Goal: Task Accomplishment & Management: Manage account settings

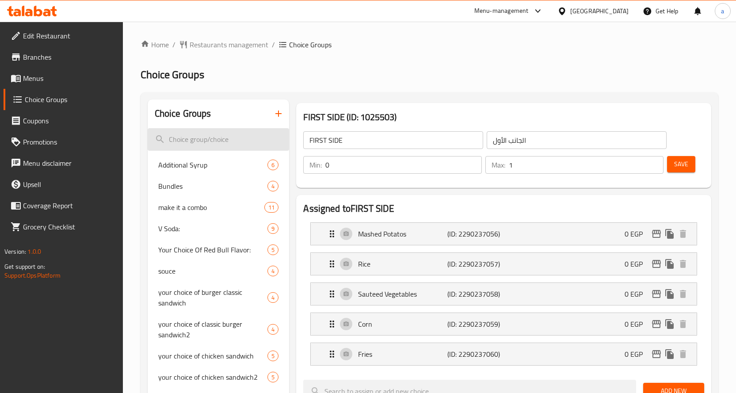
click at [226, 147] on input "search" at bounding box center [219, 139] width 142 height 23
click at [212, 42] on span "Restaurants management" at bounding box center [229, 44] width 79 height 11
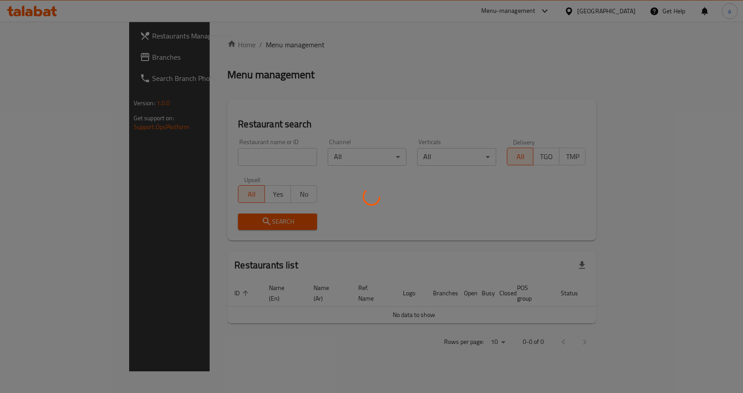
click at [55, 57] on div at bounding box center [371, 196] width 743 height 393
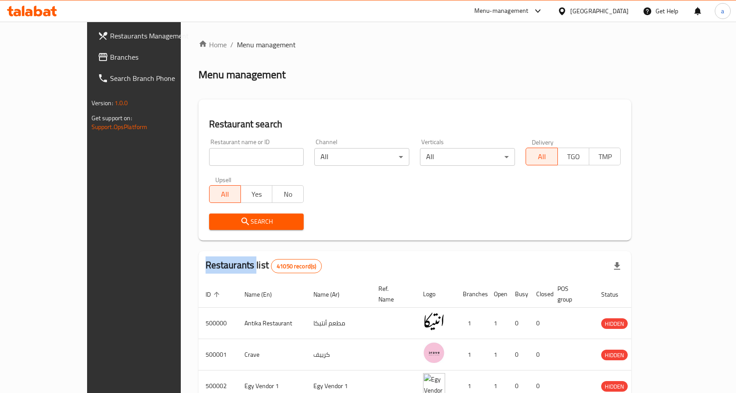
click at [87, 57] on div "Restaurants Management Branches Search Branch Phone Version: 1.0.0 Get support …" at bounding box center [368, 331] width 563 height 619
click at [110, 57] on span "Branches" at bounding box center [156, 57] width 93 height 11
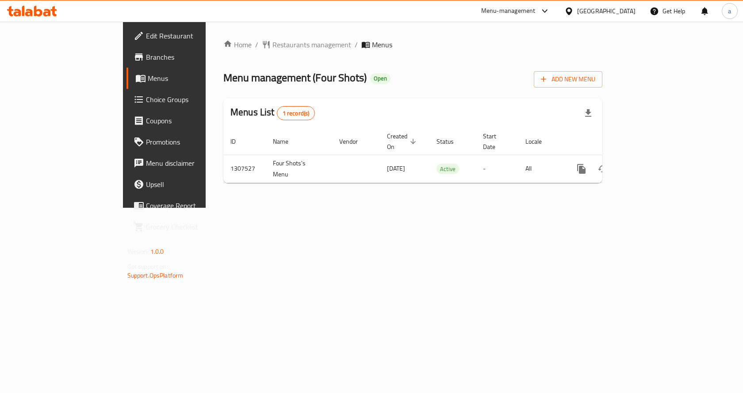
click at [148, 75] on span "Menus" at bounding box center [194, 78] width 92 height 11
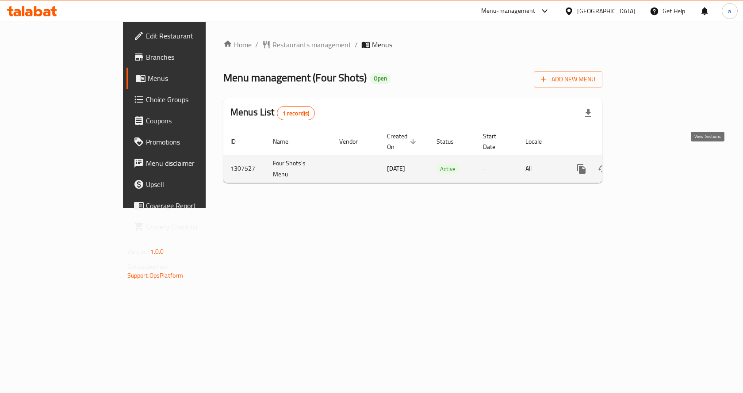
click at [651, 164] on icon "enhanced table" at bounding box center [645, 169] width 11 height 11
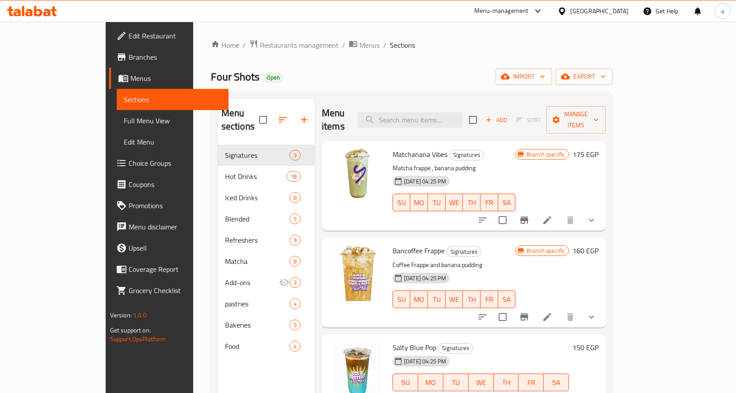
click at [129, 158] on span "Choice Groups" at bounding box center [175, 163] width 93 height 11
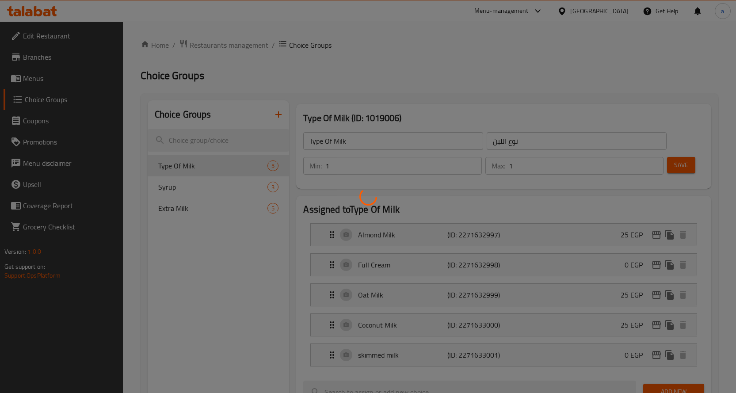
click at [204, 209] on div at bounding box center [368, 196] width 736 height 393
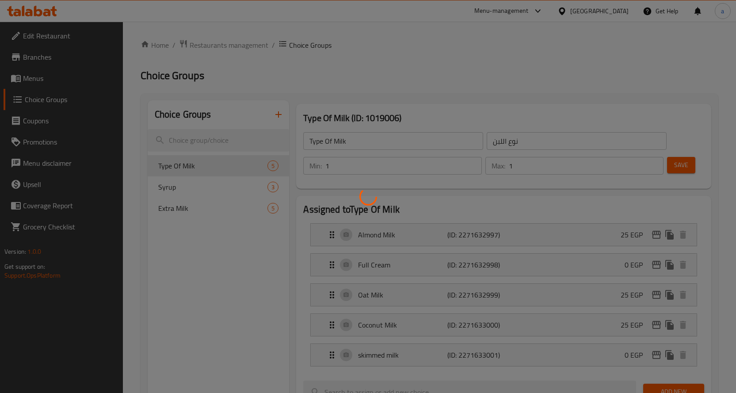
click at [204, 209] on div at bounding box center [368, 196] width 736 height 393
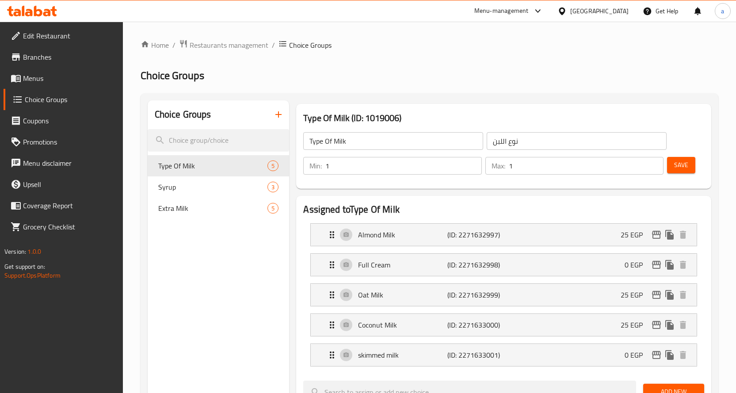
click at [204, 209] on div "Home / Restaurants management / Choice Groups Choice Groups Choice Groups Type …" at bounding box center [430, 397] width 578 height 717
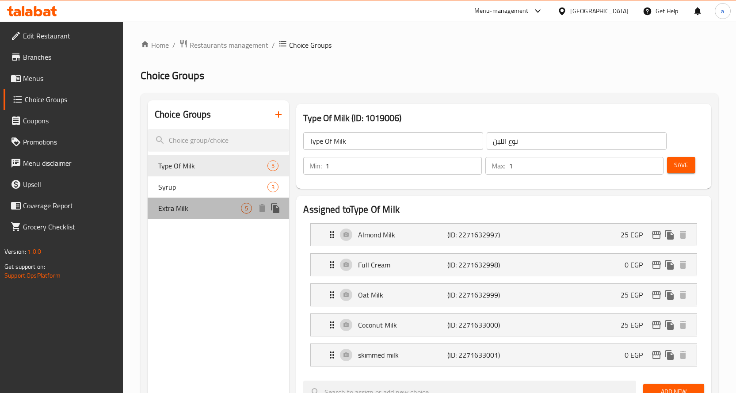
click at [204, 209] on span "Extra Milk" at bounding box center [199, 208] width 83 height 11
type input "Extra Milk"
type input "حليب اضافى"
type input "0"
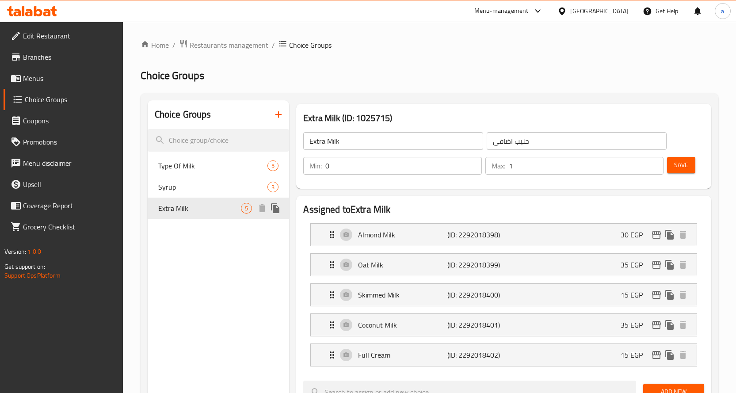
click at [204, 209] on span "Extra Milk" at bounding box center [199, 208] width 83 height 11
click at [212, 210] on span "Extra Milk" at bounding box center [199, 208] width 83 height 11
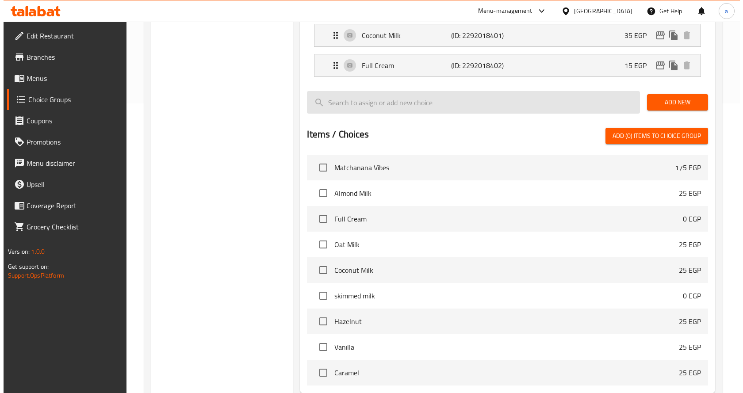
scroll to position [354, 0]
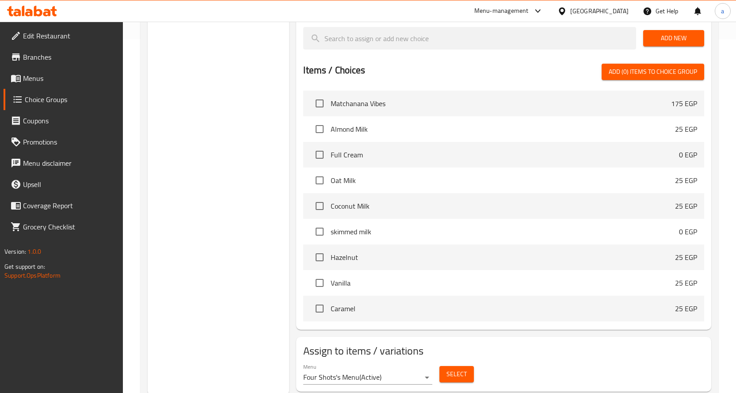
click at [456, 376] on span "Select" at bounding box center [457, 374] width 20 height 11
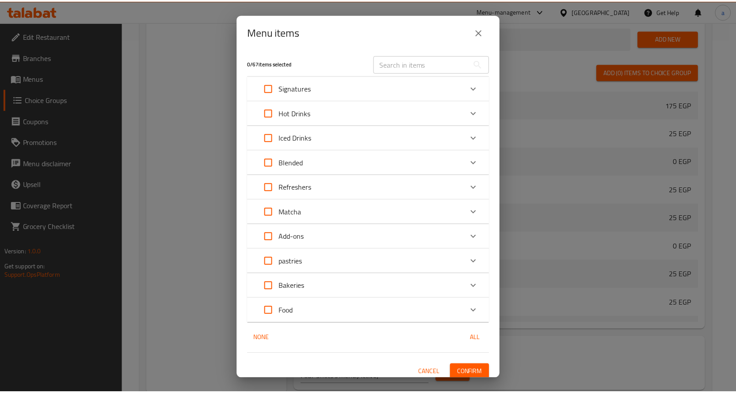
scroll to position [0, 0]
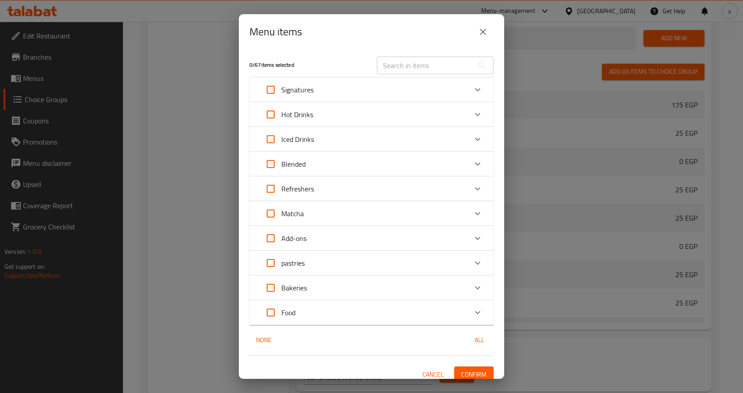
click at [480, 26] on button "close" at bounding box center [482, 31] width 21 height 21
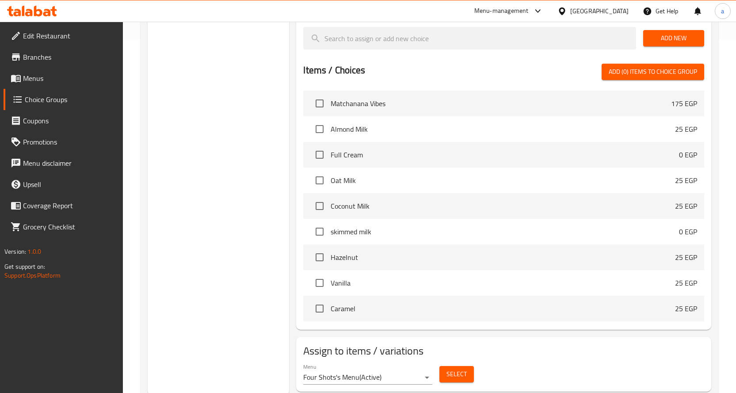
click at [457, 372] on span "Select" at bounding box center [457, 374] width 20 height 11
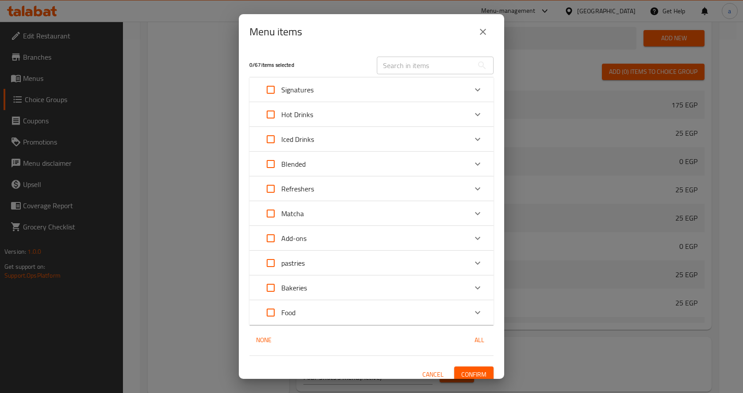
click at [144, 111] on div "Menu items 0 / 67 items selected ​ Signatures Matchanana Vibes 175 EGP Bancoffe…" at bounding box center [371, 196] width 743 height 393
click at [422, 378] on span "Cancel" at bounding box center [432, 374] width 21 height 11
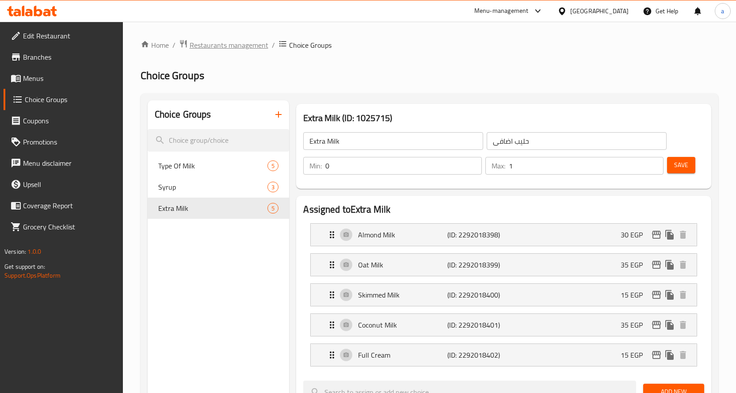
click at [222, 47] on span "Restaurants management" at bounding box center [229, 45] width 79 height 11
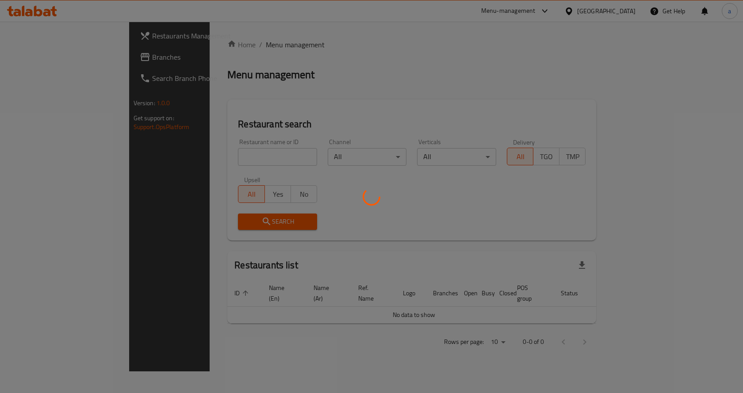
click at [49, 58] on div at bounding box center [371, 196] width 743 height 393
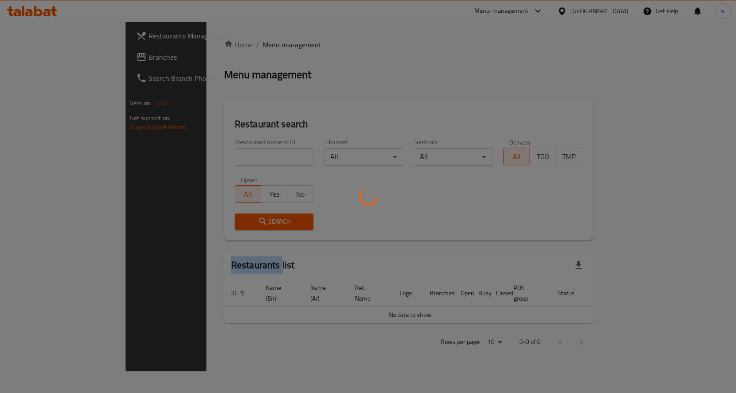
click at [49, 58] on div at bounding box center [368, 196] width 736 height 393
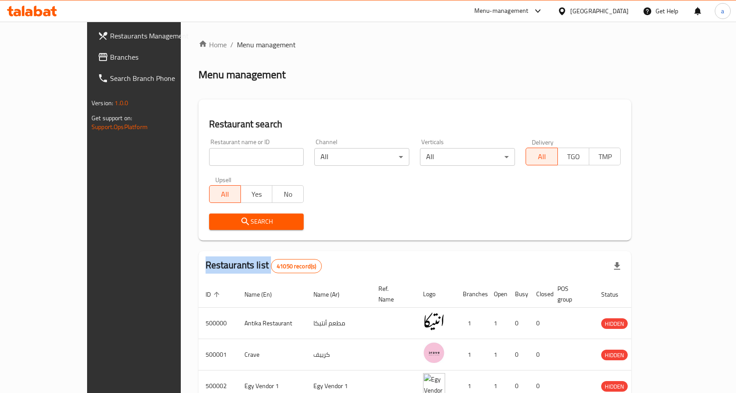
click at [87, 58] on div "Restaurants Management Branches Search Branch Phone Version: 1.0.0 Get support …" at bounding box center [368, 331] width 563 height 619
click at [110, 58] on span "Branches" at bounding box center [156, 57] width 93 height 11
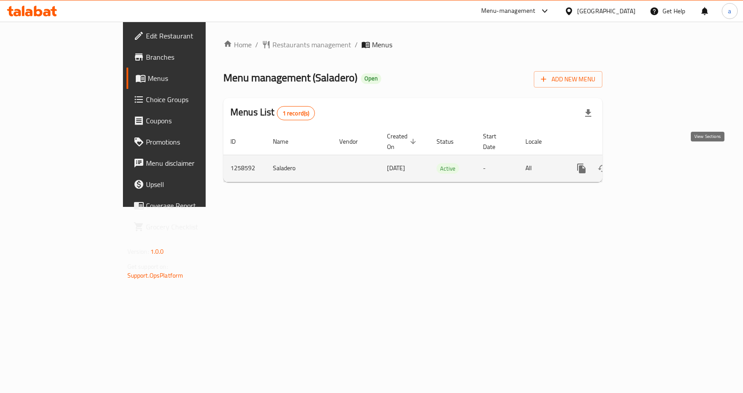
click at [651, 163] on icon "enhanced table" at bounding box center [645, 168] width 11 height 11
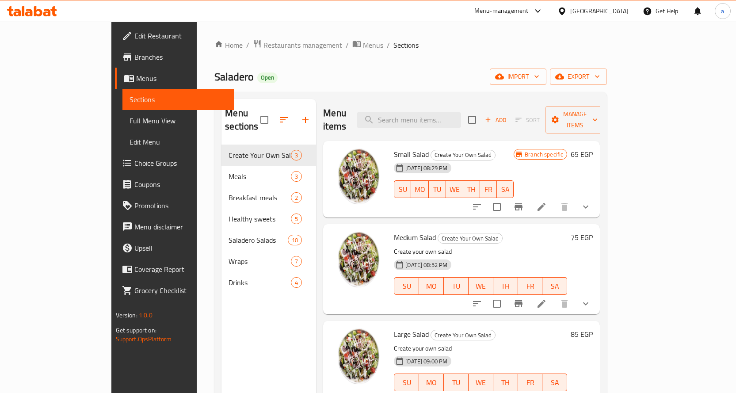
click at [134, 165] on span "Choice Groups" at bounding box center [180, 163] width 93 height 11
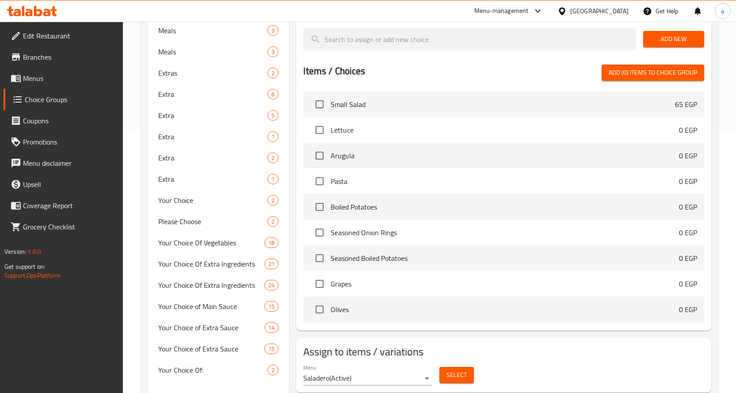
scroll to position [265, 0]
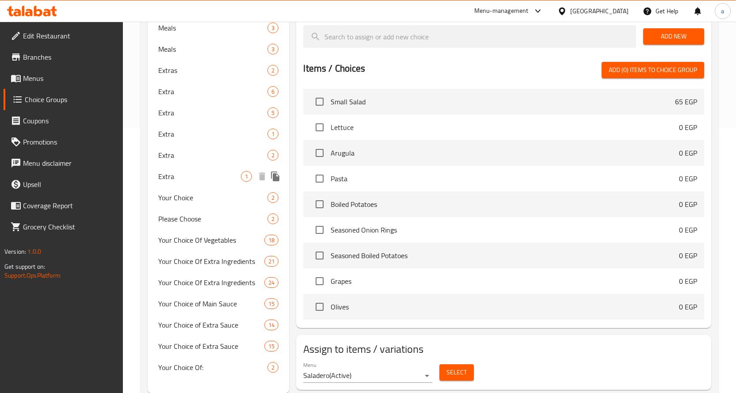
click at [175, 174] on span "Extra" at bounding box center [199, 176] width 83 height 11
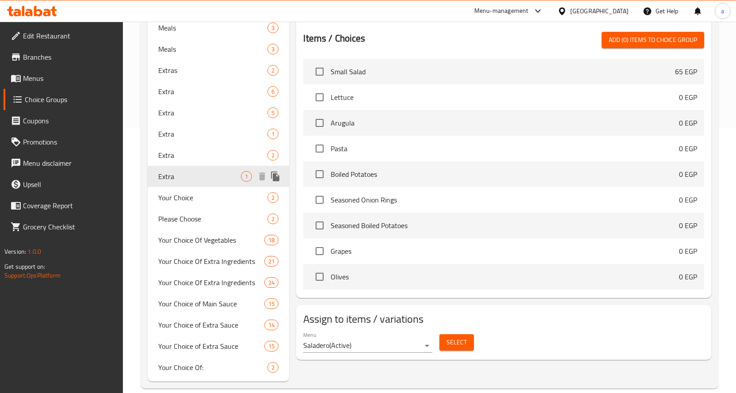
type input "Extra"
type input "اضافه"
type input "0"
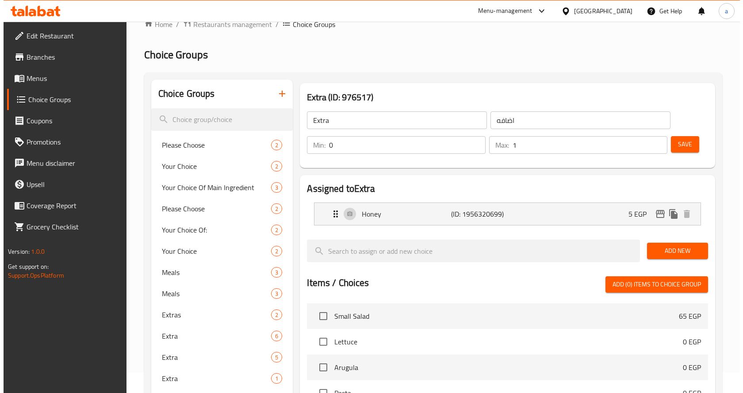
scroll to position [0, 0]
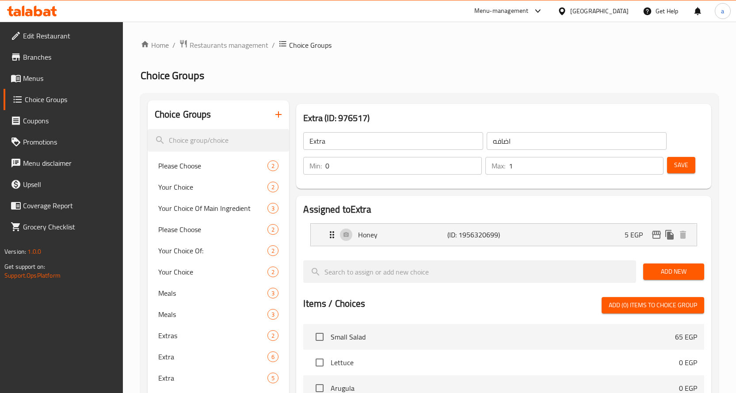
click at [477, 77] on h2 "Choice Groups" at bounding box center [430, 76] width 578 height 14
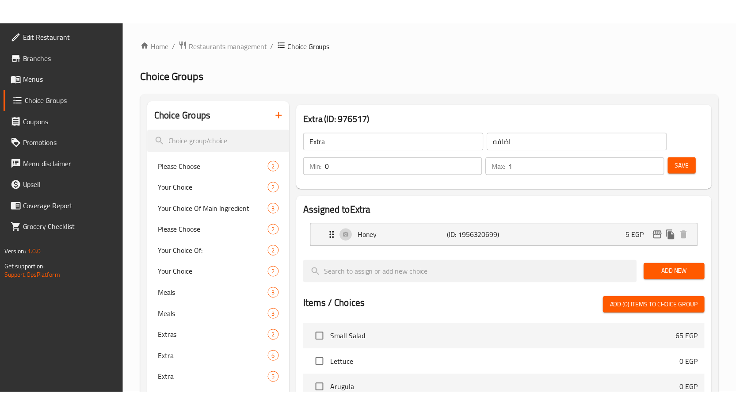
scroll to position [279, 0]
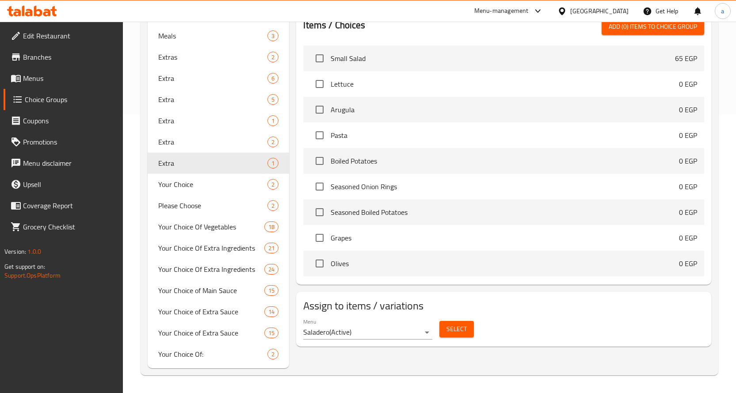
click at [529, 15] on div "Menu-management" at bounding box center [502, 11] width 54 height 11
click at [357, 54] on span "Small Salad" at bounding box center [503, 58] width 345 height 11
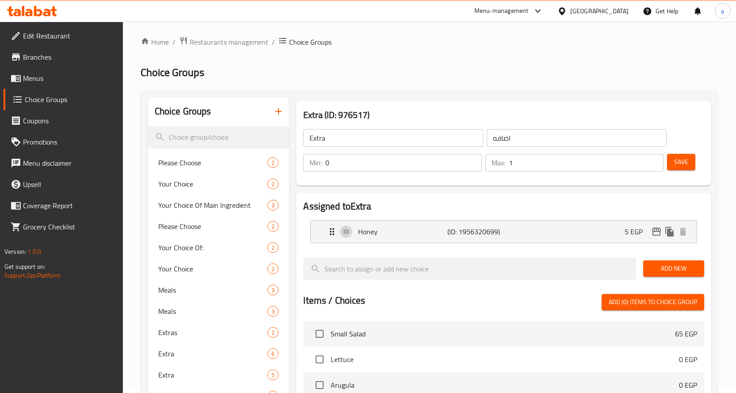
scroll to position [0, 0]
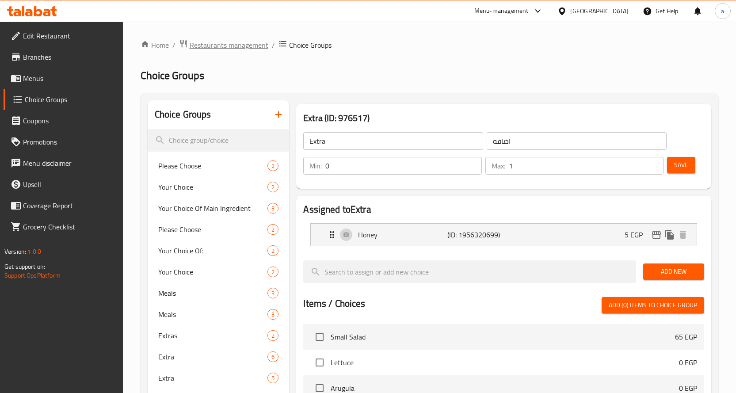
click at [217, 47] on span "Restaurants management" at bounding box center [229, 45] width 79 height 11
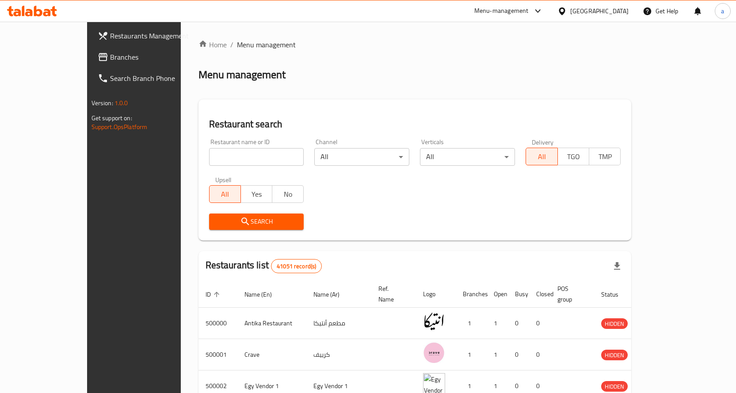
click at [110, 61] on span "Branches" at bounding box center [156, 57] width 93 height 11
